Goal: Navigation & Orientation: Find specific page/section

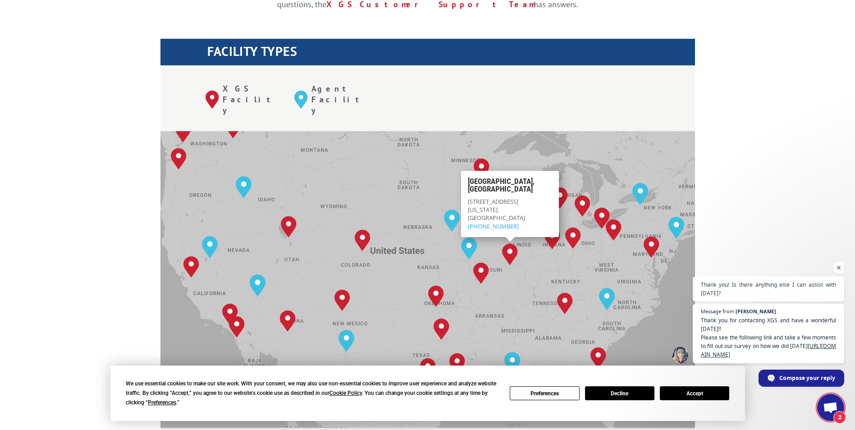
scroll to position [6, 0]
click at [694, 390] on button "Accept" at bounding box center [694, 393] width 69 height 14
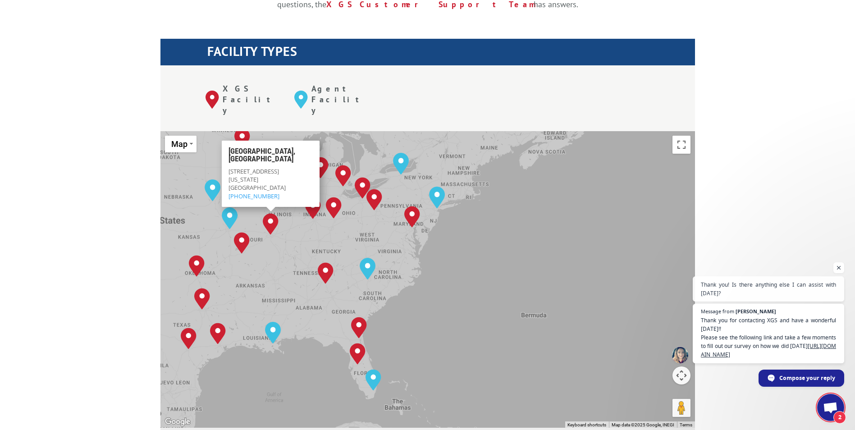
drag, startPoint x: 599, startPoint y: 234, endPoint x: 379, endPoint y: 212, distance: 221.2
click at [379, 212] on div "[GEOGRAPHIC_DATA], [GEOGRAPHIC_DATA] [GEOGRAPHIC_DATA], [GEOGRAPHIC_DATA] [GEOG…" at bounding box center [428, 279] width 535 height 297
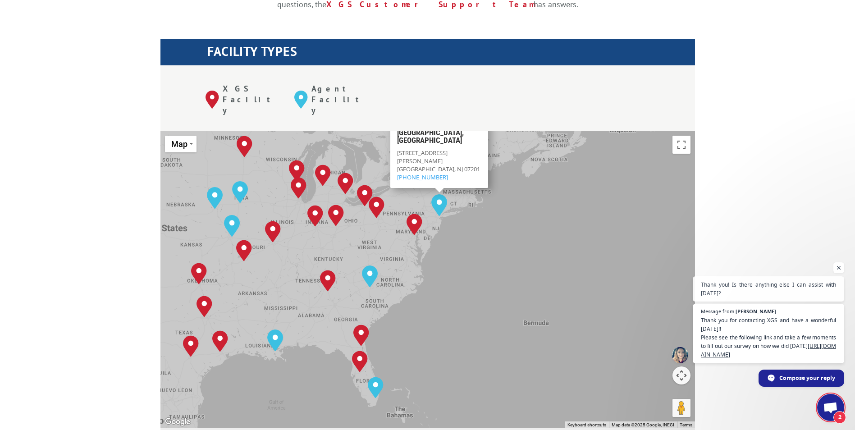
click at [436, 194] on img "Elizabeth, NJ" at bounding box center [440, 205] width 16 height 22
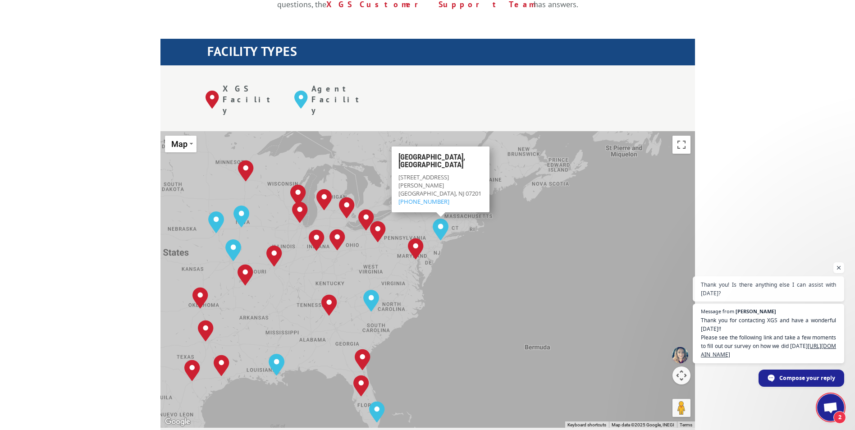
drag, startPoint x: 475, startPoint y: 193, endPoint x: 476, endPoint y: 237, distance: 44.2
click at [476, 237] on div "[GEOGRAPHIC_DATA], [GEOGRAPHIC_DATA] [GEOGRAPHIC_DATA], [GEOGRAPHIC_DATA] [GEOG…" at bounding box center [428, 279] width 535 height 297
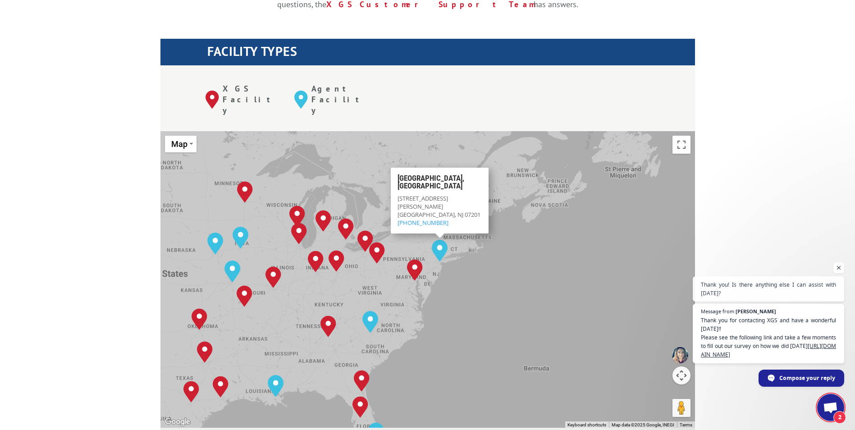
click at [465, 201] on div "[GEOGRAPHIC_DATA], [GEOGRAPHIC_DATA] [GEOGRAPHIC_DATA], [GEOGRAPHIC_DATA] [GEOG…" at bounding box center [428, 279] width 535 height 297
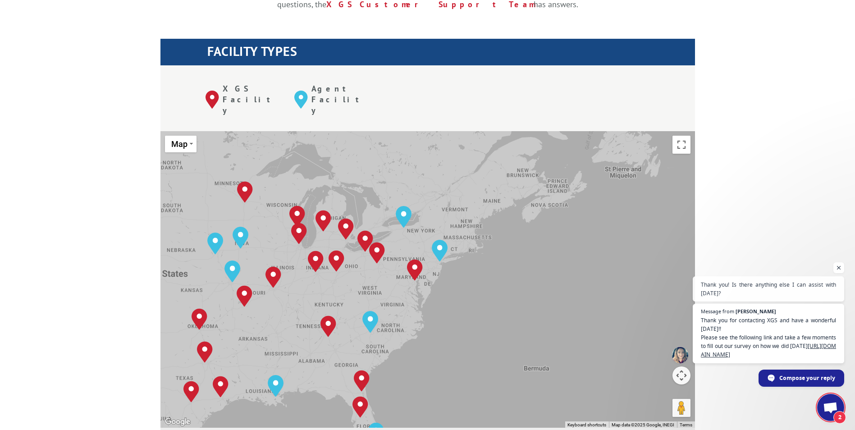
click at [457, 196] on div "[GEOGRAPHIC_DATA], [GEOGRAPHIC_DATA] [GEOGRAPHIC_DATA], [GEOGRAPHIC_DATA] [GEOG…" at bounding box center [428, 279] width 535 height 297
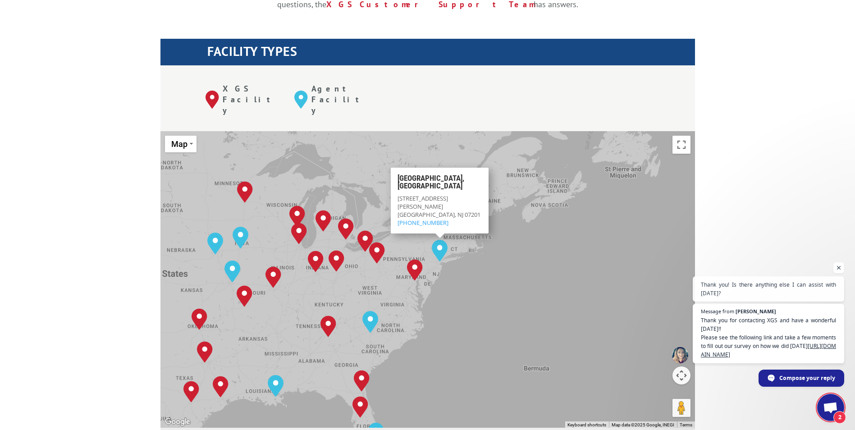
click at [444, 240] on img "Elizabeth, NJ" at bounding box center [440, 251] width 16 height 22
click at [474, 195] on div "[GEOGRAPHIC_DATA], [GEOGRAPHIC_DATA] [GEOGRAPHIC_DATA], [GEOGRAPHIC_DATA] [GEOG…" at bounding box center [428, 279] width 535 height 297
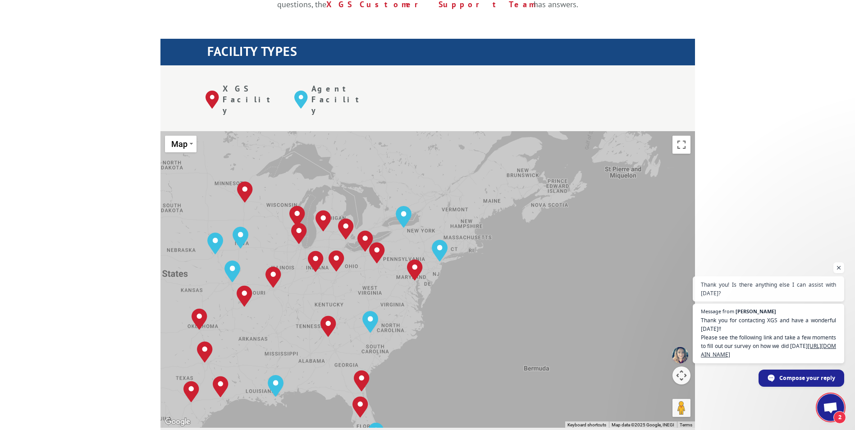
click at [464, 192] on div "[GEOGRAPHIC_DATA], [GEOGRAPHIC_DATA] [GEOGRAPHIC_DATA], [GEOGRAPHIC_DATA] [GEOG…" at bounding box center [428, 279] width 535 height 297
click at [464, 198] on div "[GEOGRAPHIC_DATA], [GEOGRAPHIC_DATA] [GEOGRAPHIC_DATA], [GEOGRAPHIC_DATA] [GEOG…" at bounding box center [428, 279] width 535 height 297
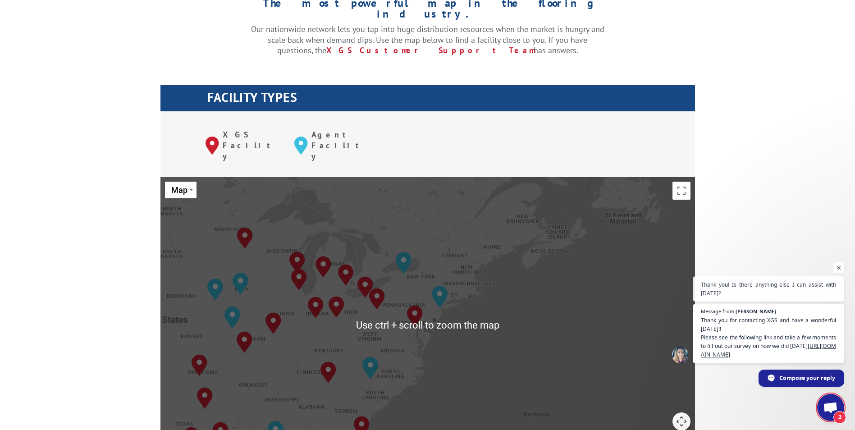
scroll to position [271, 0]
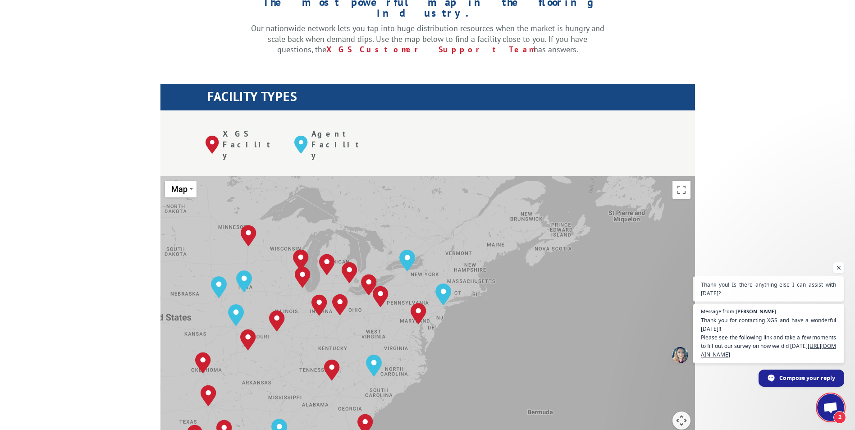
drag, startPoint x: 432, startPoint y: 286, endPoint x: 437, endPoint y: 285, distance: 5.7
click at [437, 285] on div "[GEOGRAPHIC_DATA], [GEOGRAPHIC_DATA] [GEOGRAPHIC_DATA], [GEOGRAPHIC_DATA] [GEOG…" at bounding box center [428, 324] width 535 height 297
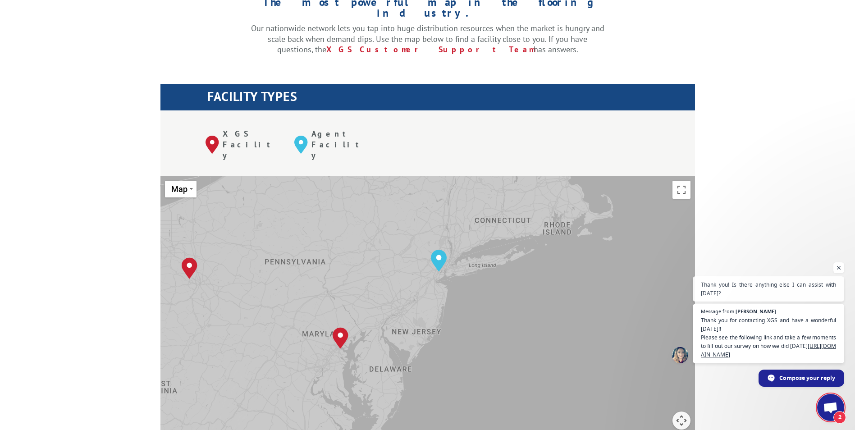
click at [462, 247] on div "[GEOGRAPHIC_DATA], [GEOGRAPHIC_DATA] [GEOGRAPHIC_DATA], [GEOGRAPHIC_DATA] [GEOG…" at bounding box center [428, 324] width 535 height 297
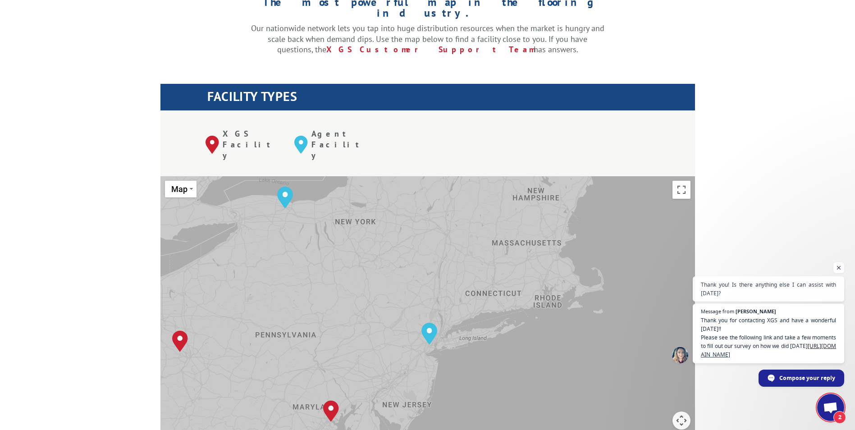
drag, startPoint x: 506, startPoint y: 211, endPoint x: 497, endPoint y: 285, distance: 74.6
click at [497, 285] on div "[GEOGRAPHIC_DATA], [GEOGRAPHIC_DATA] [GEOGRAPHIC_DATA], [GEOGRAPHIC_DATA] [GEOG…" at bounding box center [428, 324] width 535 height 297
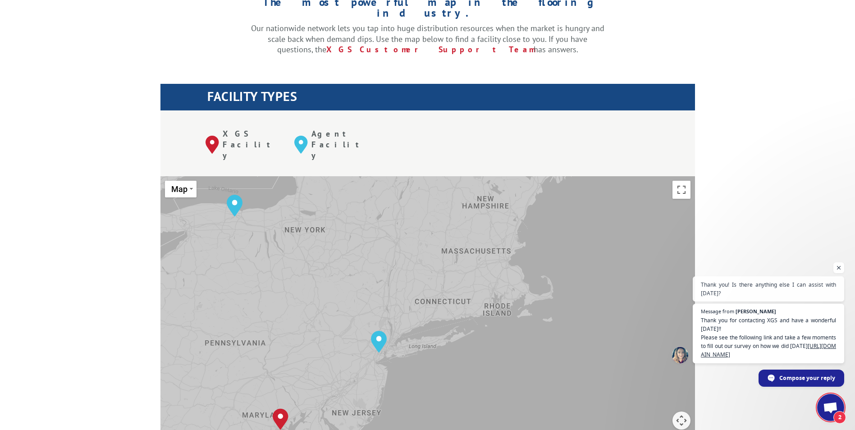
drag, startPoint x: 597, startPoint y: 224, endPoint x: 517, endPoint y: 238, distance: 81.5
click at [533, 233] on div "[GEOGRAPHIC_DATA], [GEOGRAPHIC_DATA] [GEOGRAPHIC_DATA], [GEOGRAPHIC_DATA] [GEOG…" at bounding box center [428, 324] width 535 height 297
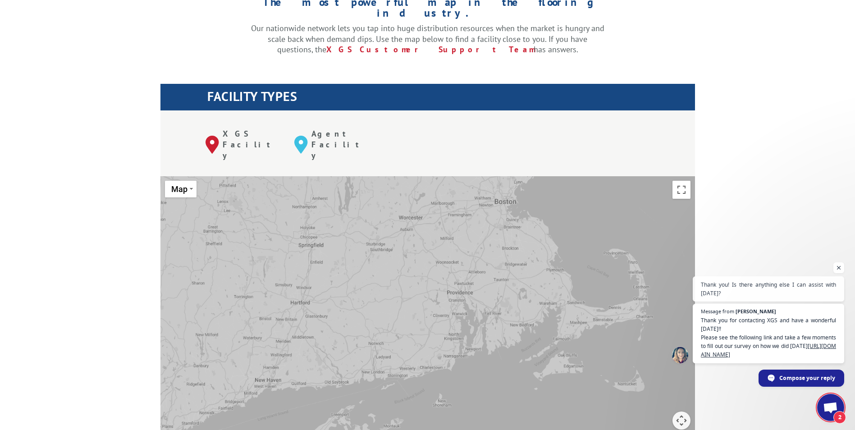
click at [482, 249] on div "[GEOGRAPHIC_DATA], [GEOGRAPHIC_DATA] [GEOGRAPHIC_DATA], [GEOGRAPHIC_DATA] [GEOG…" at bounding box center [428, 324] width 535 height 297
drag, startPoint x: 305, startPoint y: 278, endPoint x: 471, endPoint y: 278, distance: 165.5
click at [471, 278] on div "[GEOGRAPHIC_DATA], [GEOGRAPHIC_DATA] [GEOGRAPHIC_DATA], [GEOGRAPHIC_DATA] [GEOG…" at bounding box center [428, 324] width 535 height 297
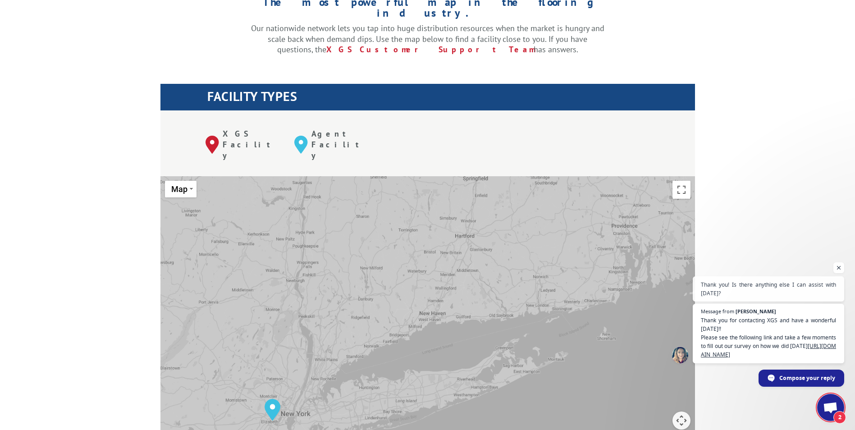
drag, startPoint x: 344, startPoint y: 383, endPoint x: 503, endPoint y: 318, distance: 171.9
click at [503, 318] on div "[GEOGRAPHIC_DATA], [GEOGRAPHIC_DATA] [GEOGRAPHIC_DATA], [GEOGRAPHIC_DATA] [GEOG…" at bounding box center [428, 324] width 535 height 297
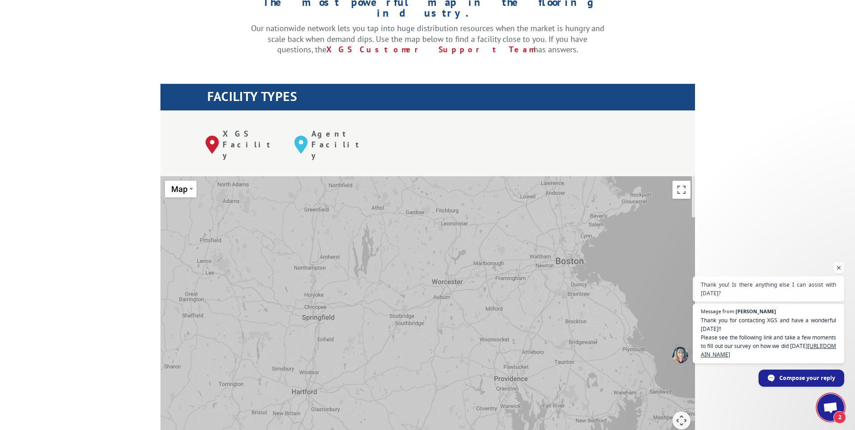
drag, startPoint x: 538, startPoint y: 203, endPoint x: 366, endPoint y: 391, distance: 254.4
click at [366, 391] on div "[GEOGRAPHIC_DATA], [GEOGRAPHIC_DATA] [GEOGRAPHIC_DATA], [GEOGRAPHIC_DATA] [GEOG…" at bounding box center [428, 324] width 535 height 297
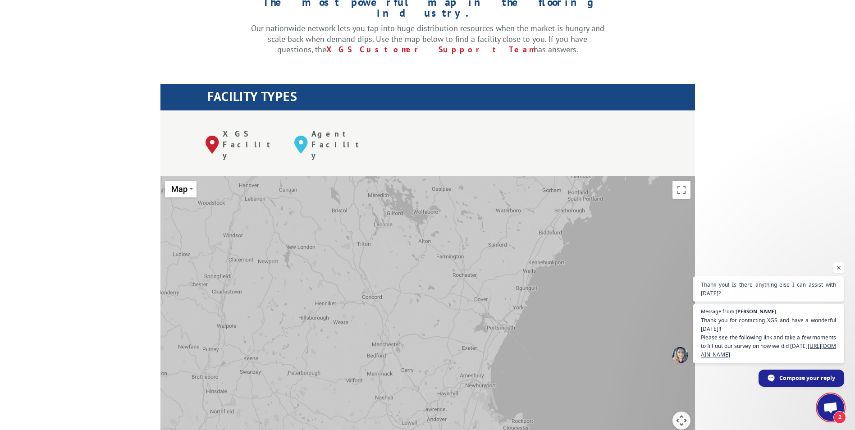
drag, startPoint x: 495, startPoint y: 216, endPoint x: 377, endPoint y: 438, distance: 251.9
click at [377, 430] on html "For [PERSON_NAME], Manufacturers, & Importers For Retailers Independent Retaile…" at bounding box center [427, 431] width 855 height 1405
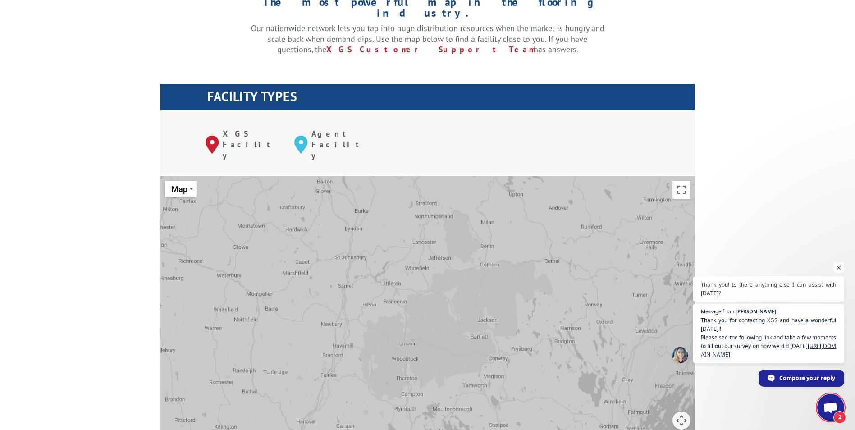
drag, startPoint x: 412, startPoint y: 216, endPoint x: 472, endPoint y: 453, distance: 244.8
click at [472, 430] on html "For [PERSON_NAME], Manufacturers, & Importers For Retailers Independent Retaile…" at bounding box center [427, 431] width 855 height 1405
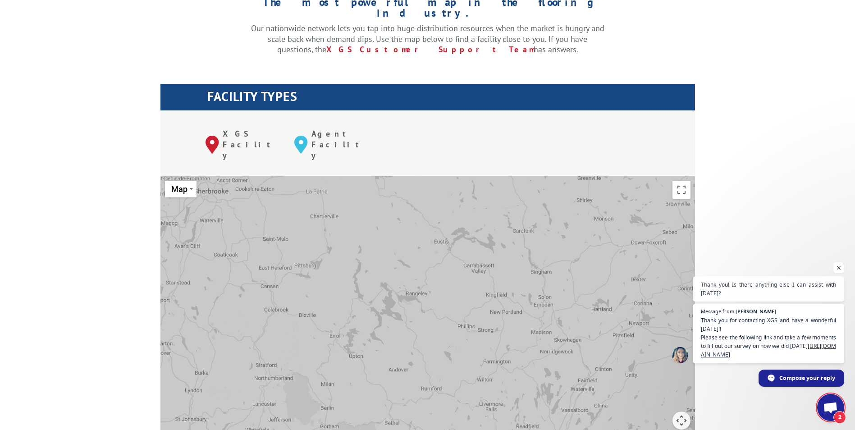
drag, startPoint x: 616, startPoint y: 223, endPoint x: 455, endPoint y: 387, distance: 229.6
click at [455, 387] on div "[GEOGRAPHIC_DATA], [GEOGRAPHIC_DATA] [GEOGRAPHIC_DATA], [GEOGRAPHIC_DATA] [GEOG…" at bounding box center [428, 324] width 535 height 297
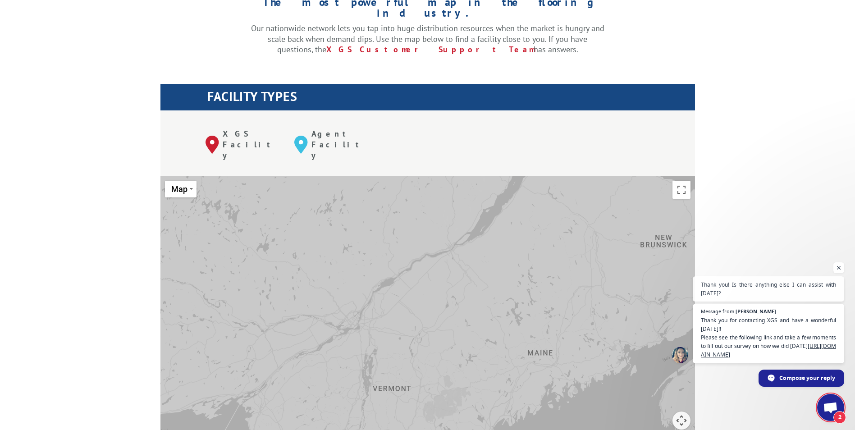
click at [498, 330] on div "[GEOGRAPHIC_DATA], [GEOGRAPHIC_DATA] [GEOGRAPHIC_DATA], [GEOGRAPHIC_DATA] [GEOG…" at bounding box center [428, 324] width 535 height 297
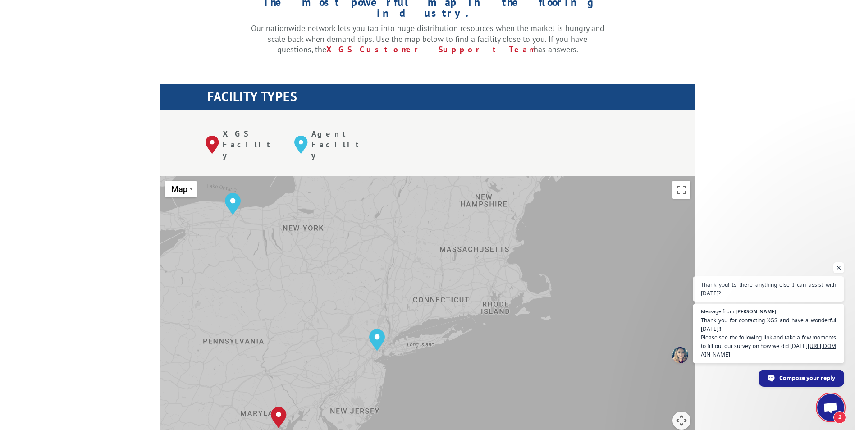
drag, startPoint x: 505, startPoint y: 390, endPoint x: 551, endPoint y: 145, distance: 249.6
click at [551, 176] on div "[GEOGRAPHIC_DATA], [GEOGRAPHIC_DATA] [GEOGRAPHIC_DATA], [GEOGRAPHIC_DATA] [GEOG…" at bounding box center [428, 324] width 535 height 297
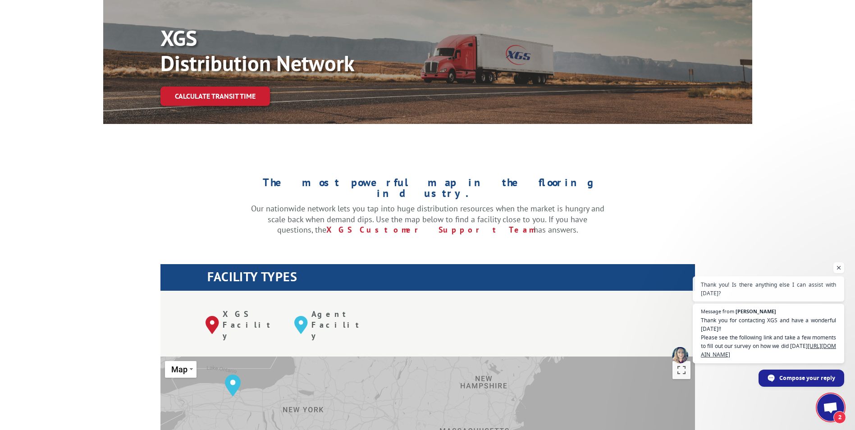
scroll to position [0, 0]
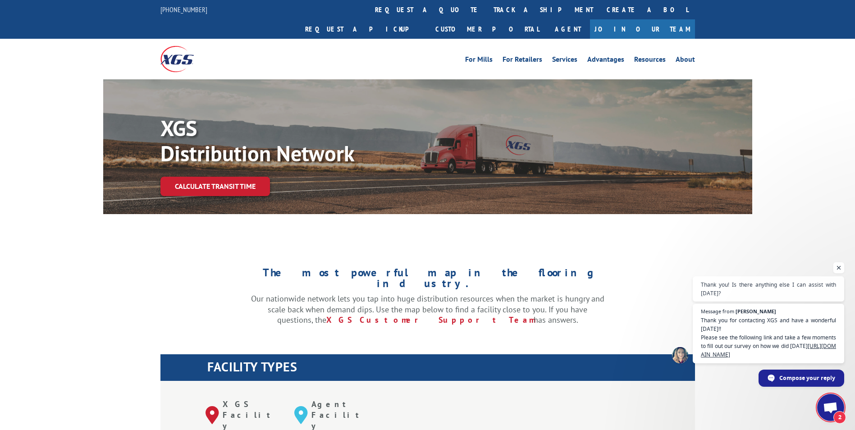
click at [843, 263] on span "Open chat" at bounding box center [839, 267] width 11 height 11
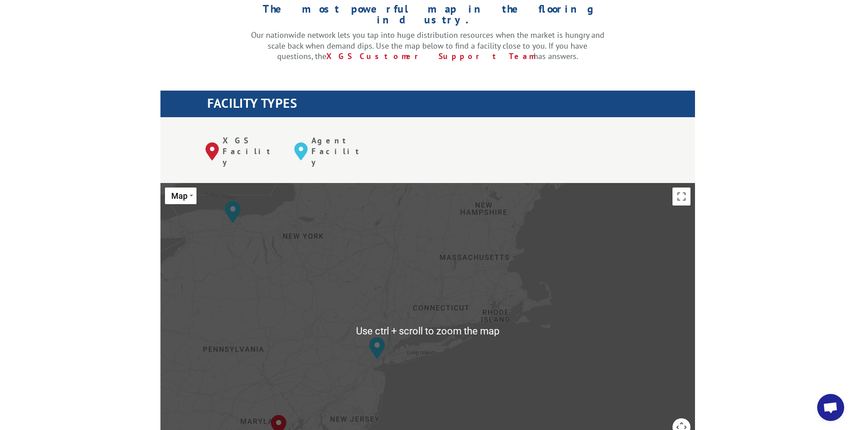
scroll to position [271, 0]
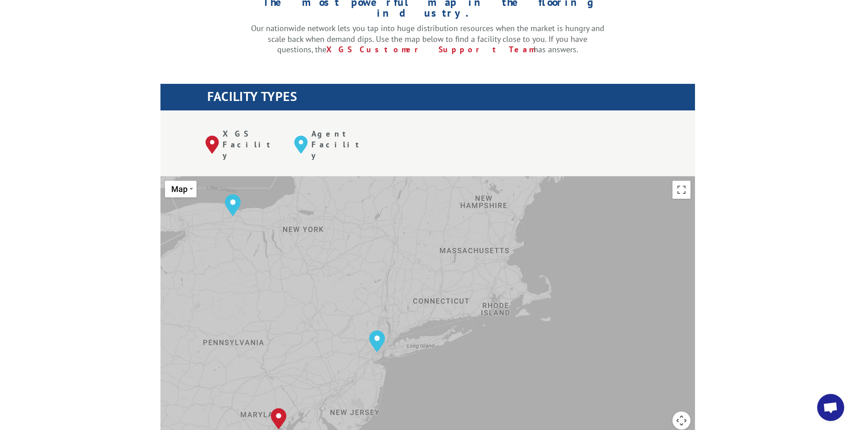
click at [67, 85] on div "The most powerful map in the flooring industry. Our nationwide network lets you…" at bounding box center [427, 399] width 855 height 862
